Goal: Book appointment/travel/reservation

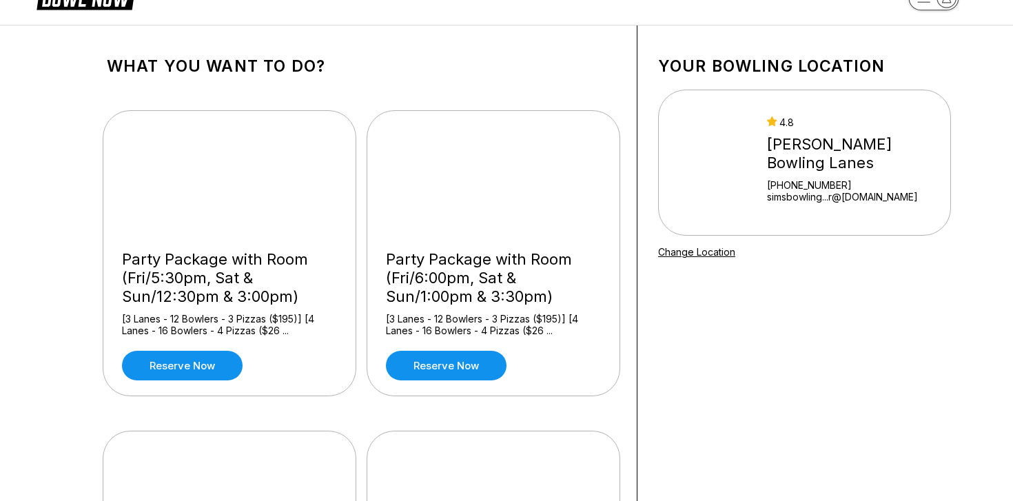
scroll to position [48, 0]
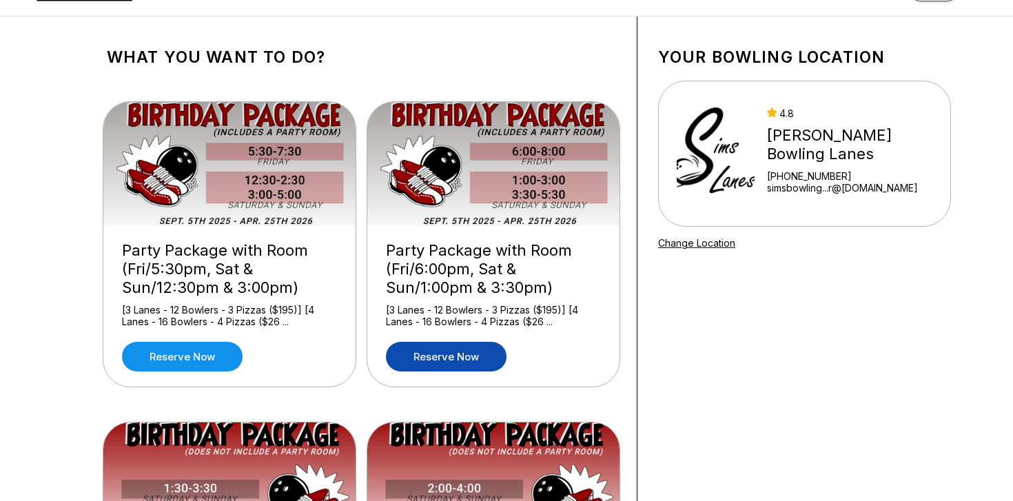
click at [446, 351] on link "Reserve now" at bounding box center [446, 357] width 121 height 30
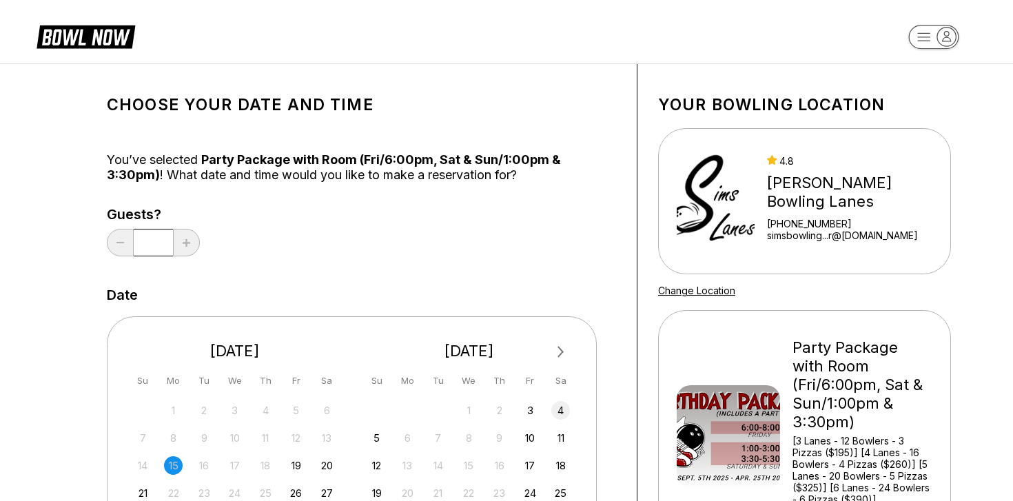
click at [559, 411] on div "4" at bounding box center [560, 410] width 19 height 19
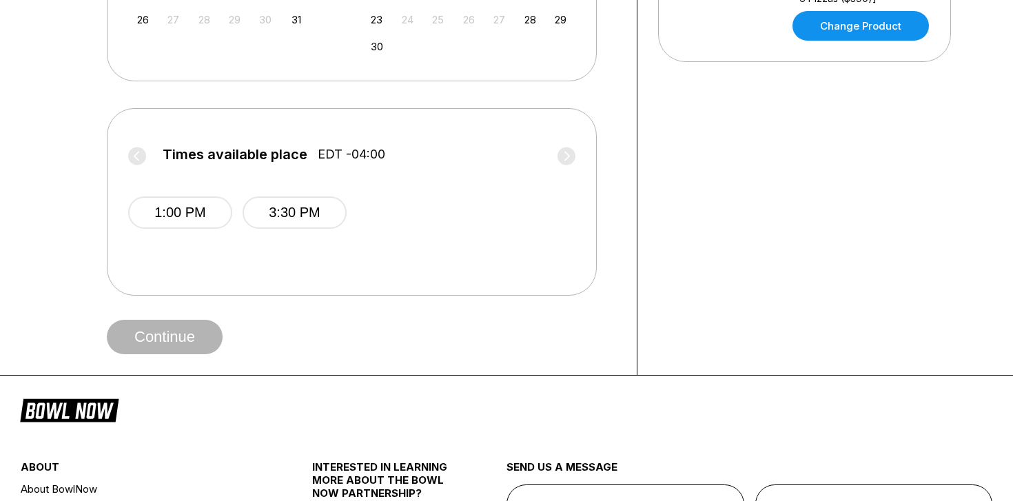
scroll to position [499, 0]
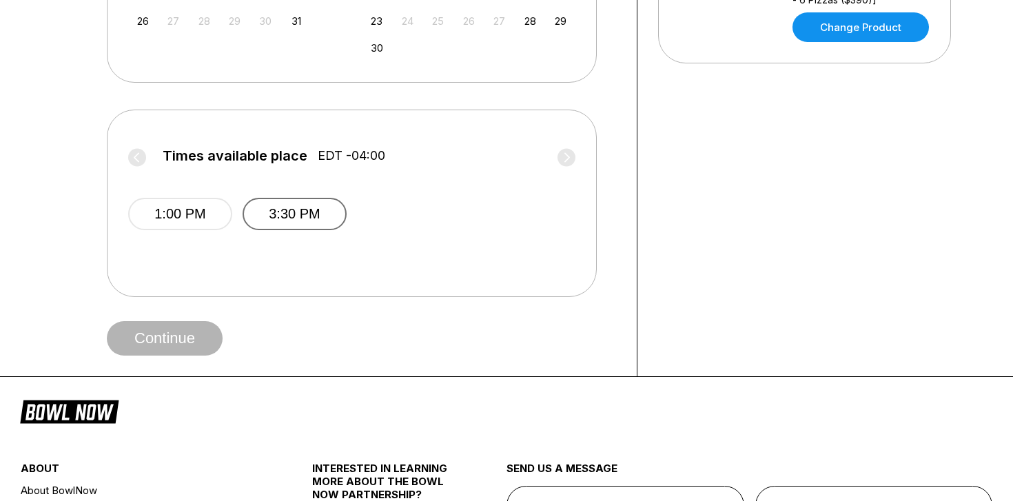
click at [258, 219] on button "3:30 PM" at bounding box center [294, 214] width 104 height 32
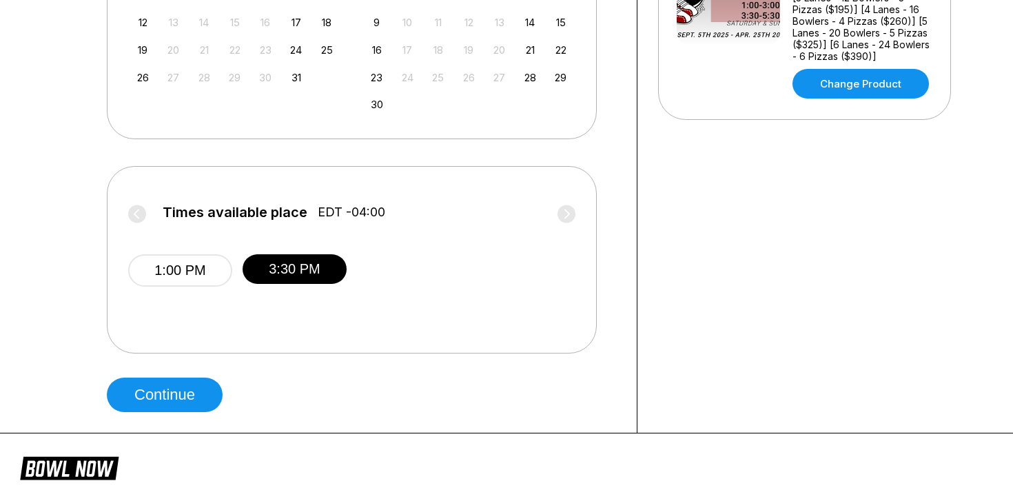
scroll to position [455, 0]
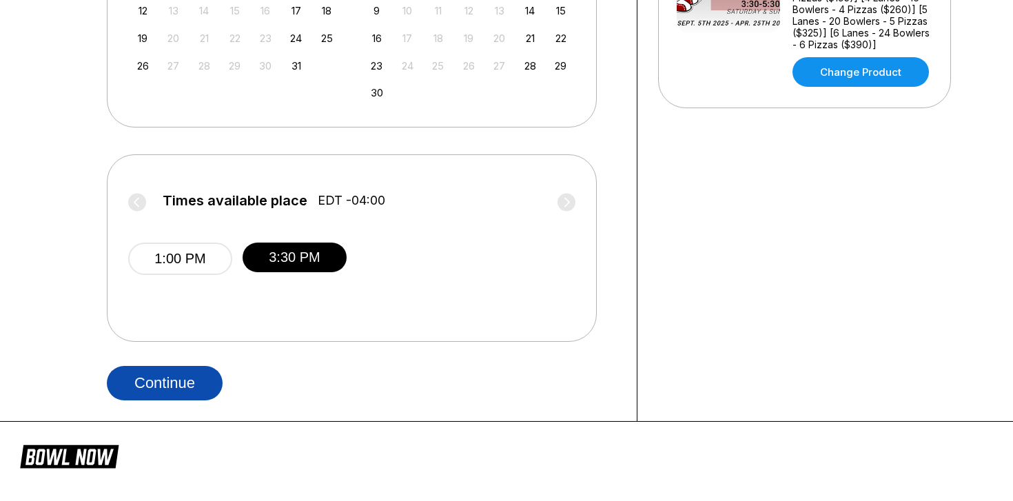
click at [194, 384] on button "Continue" at bounding box center [165, 383] width 116 height 34
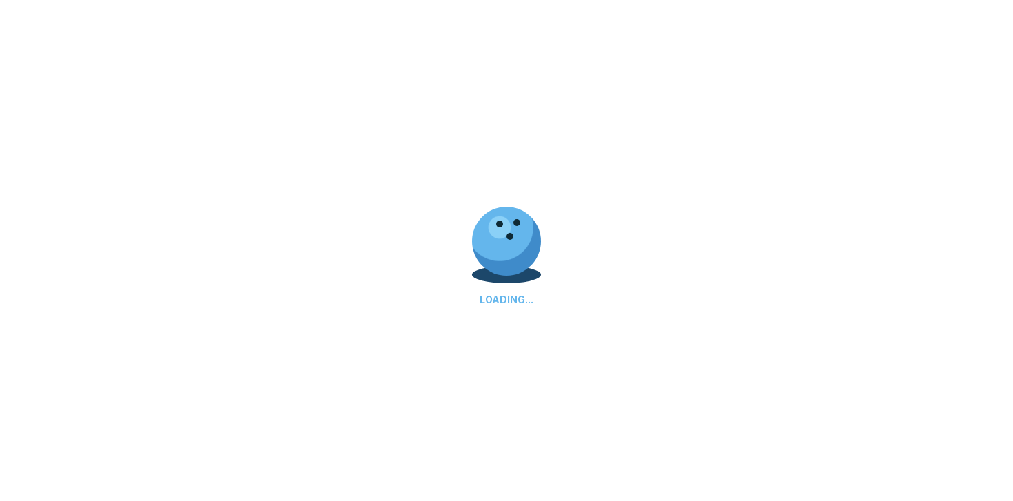
select select "**"
